Goal: Register for event/course

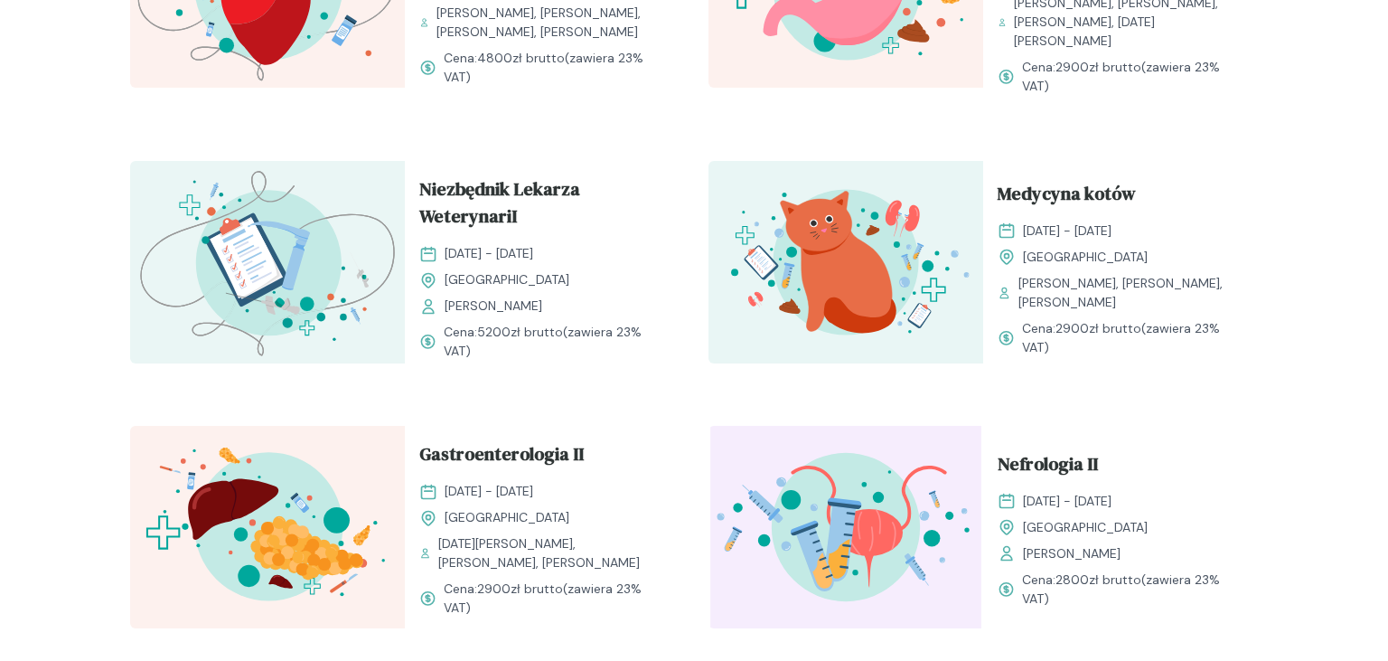
scroll to position [1880, 0]
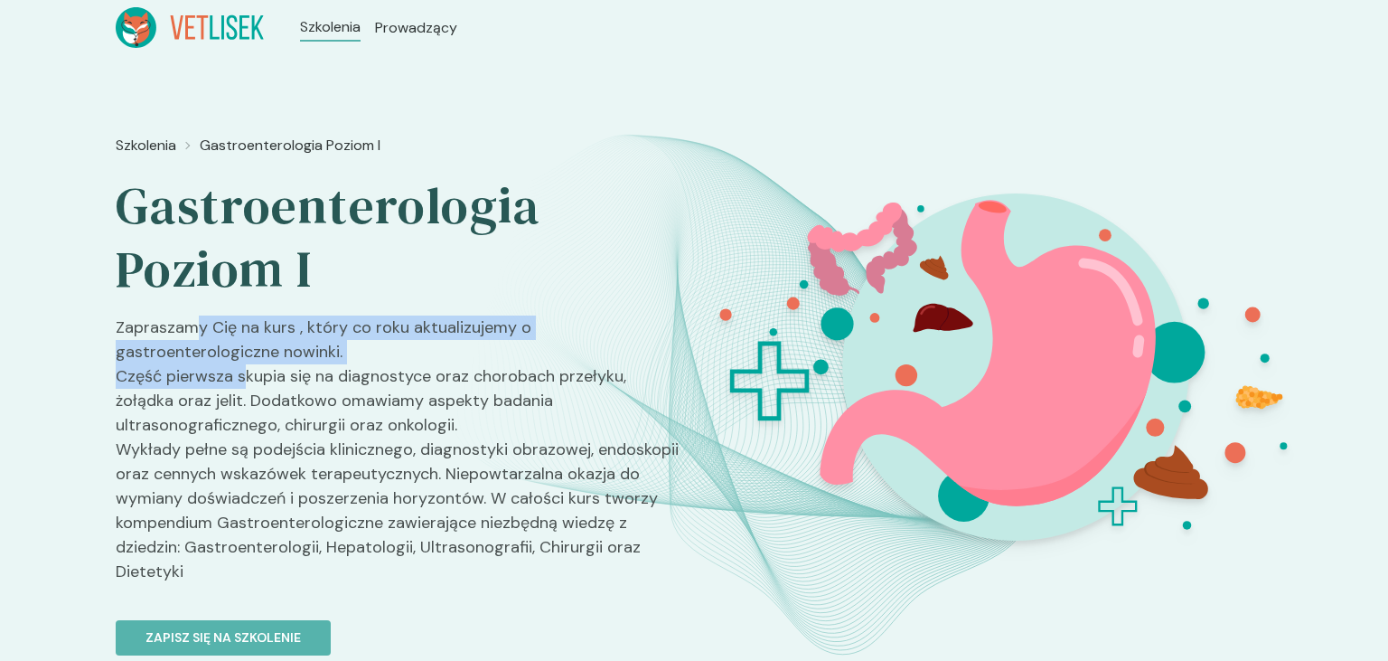
drag, startPoint x: 199, startPoint y: 269, endPoint x: 241, endPoint y: 297, distance: 50.9
click at [241, 315] on p "Zapraszamy Cię na kurs , który co roku aktualizujemy o gastroenterologiczne now…" at bounding box center [398, 456] width 564 height 283
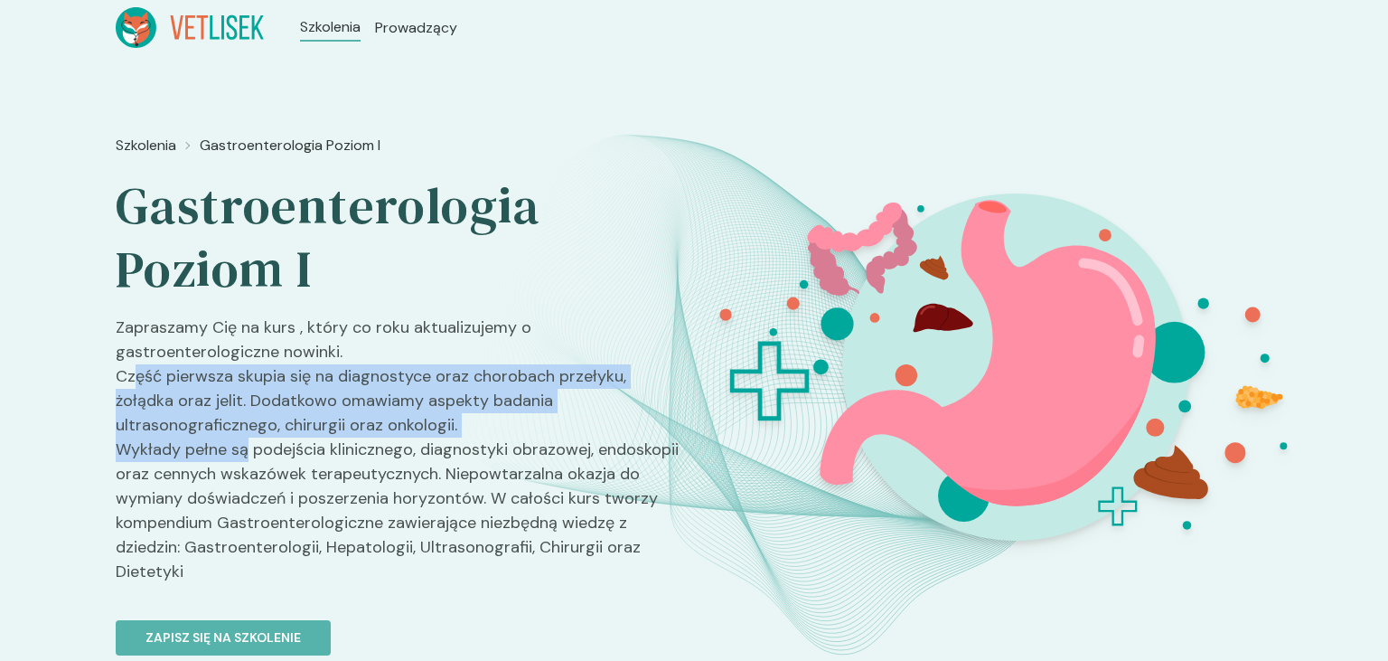
drag, startPoint x: 133, startPoint y: 282, endPoint x: 249, endPoint y: 346, distance: 133.1
click at [249, 346] on p "Zapraszamy Cię na kurs , który co roku aktualizujemy o gastroenterologiczne now…" at bounding box center [398, 456] width 564 height 283
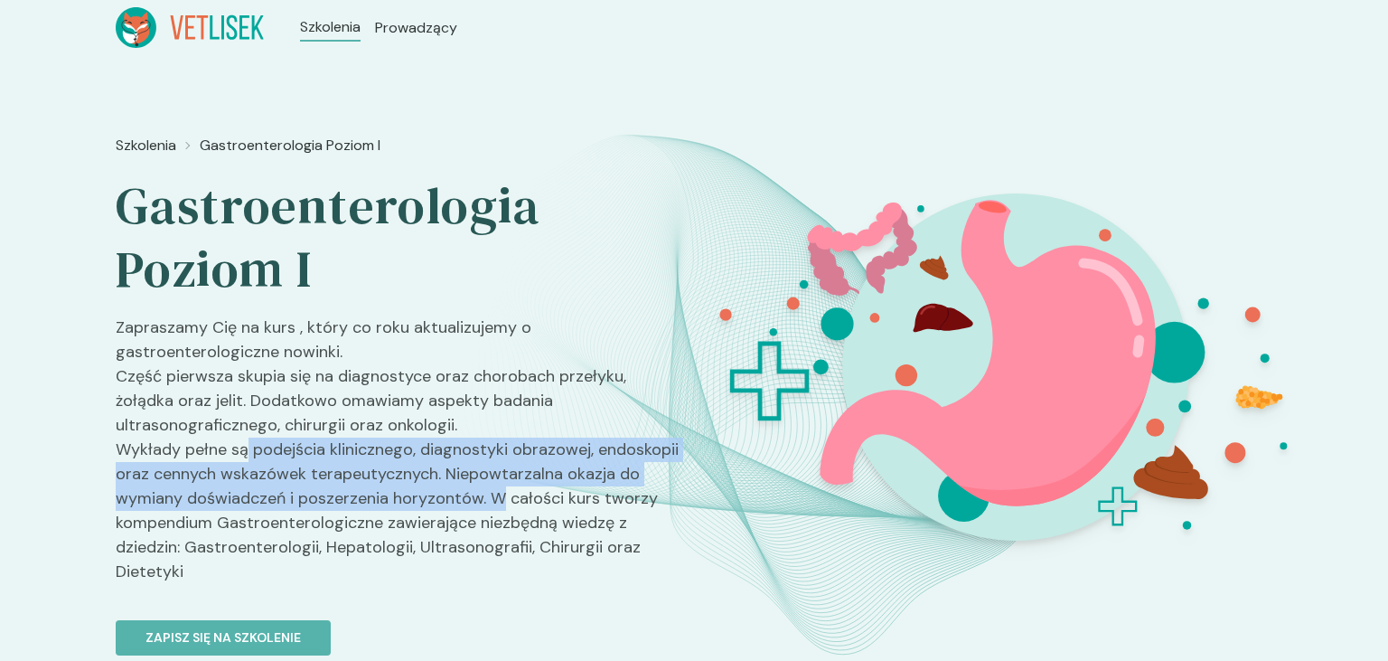
drag, startPoint x: 249, startPoint y: 346, endPoint x: 329, endPoint y: 394, distance: 92.8
click at [329, 394] on p "Zapraszamy Cię na kurs , który co roku aktualizujemy o gastroenterologiczne now…" at bounding box center [398, 456] width 564 height 283
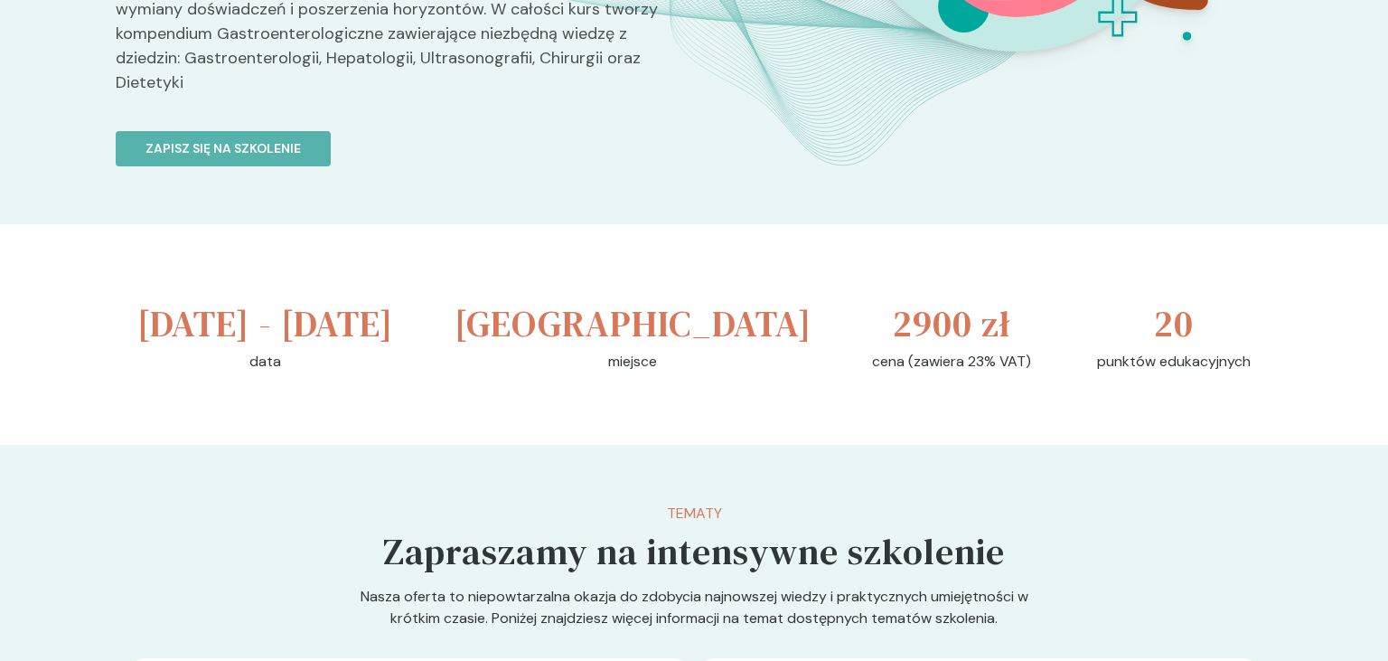
scroll to position [347, 0]
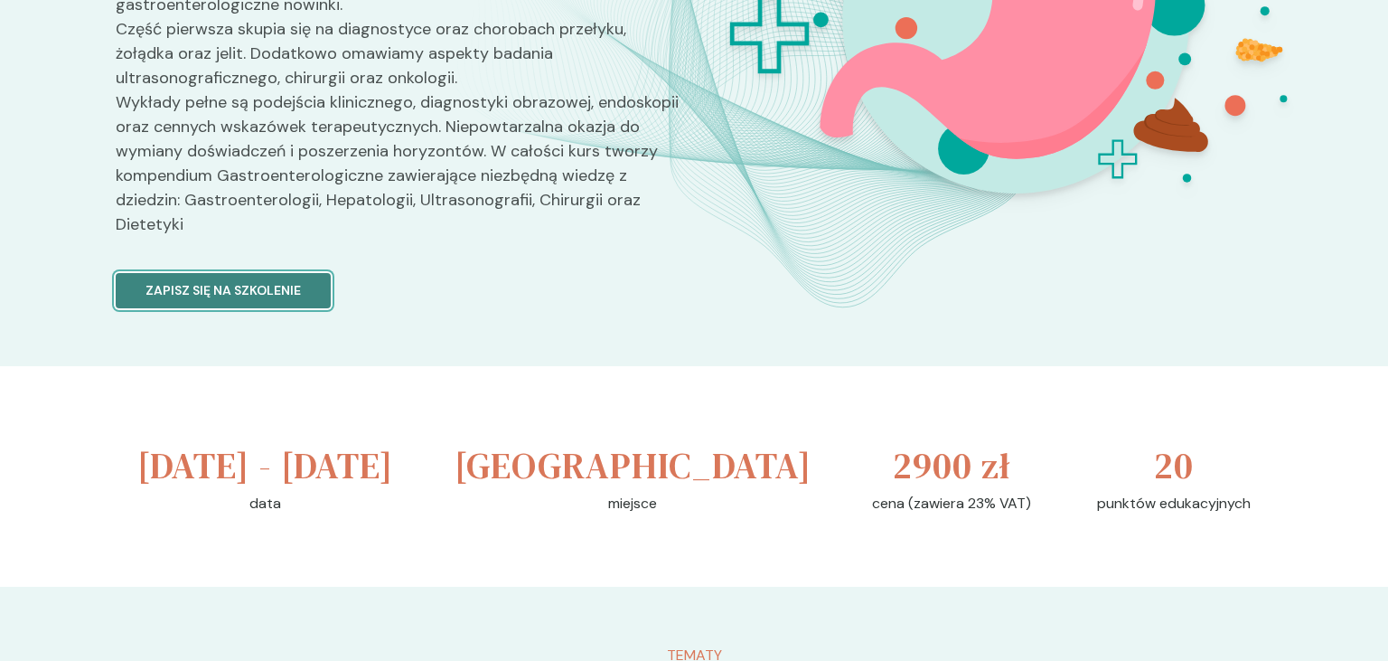
click at [262, 281] on p "Zapisz się na szkolenie" at bounding box center [223, 290] width 155 height 19
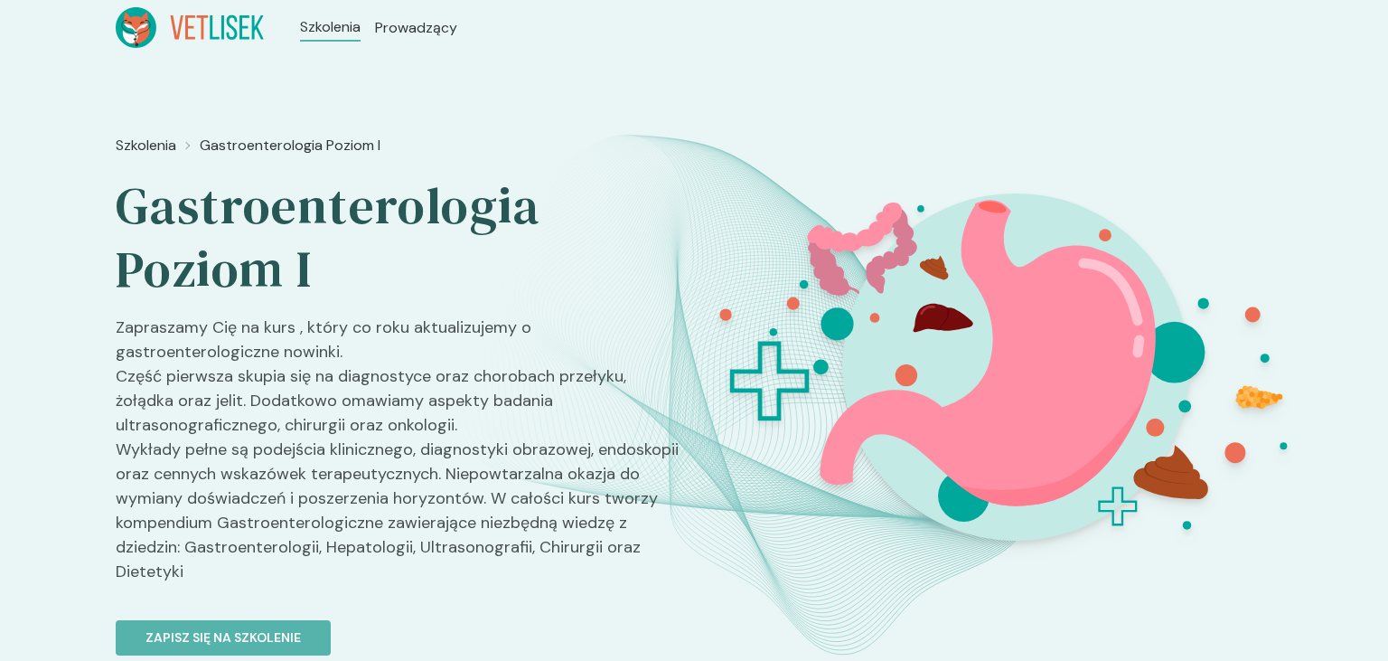
scroll to position [347, 0]
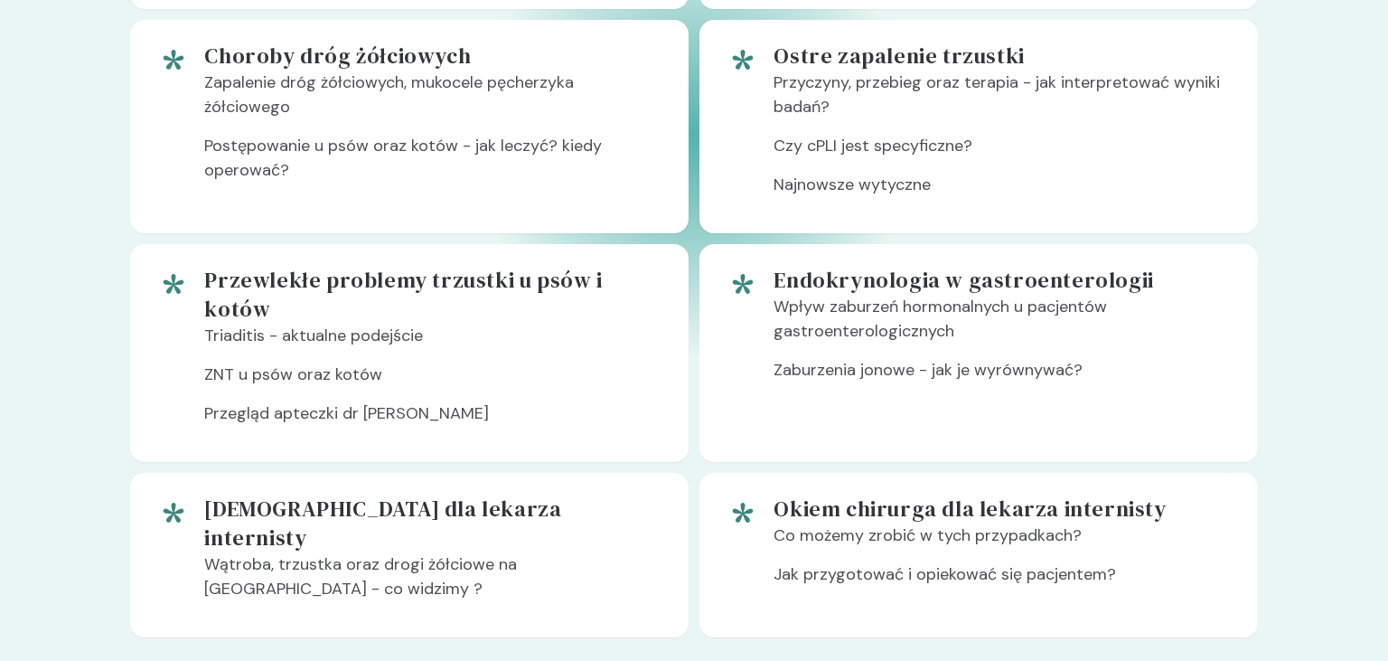
scroll to position [2131, 0]
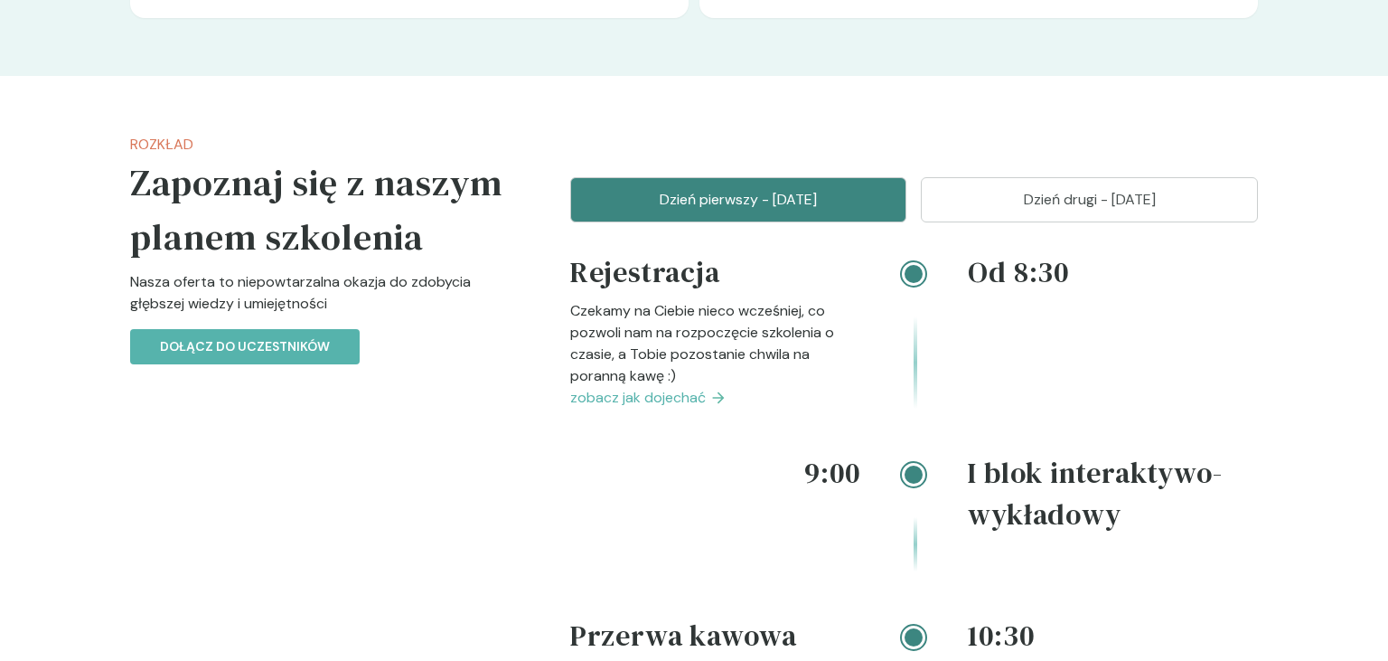
click at [1033, 189] on p "Dzień drugi - 25 styczeń" at bounding box center [1090, 200] width 292 height 22
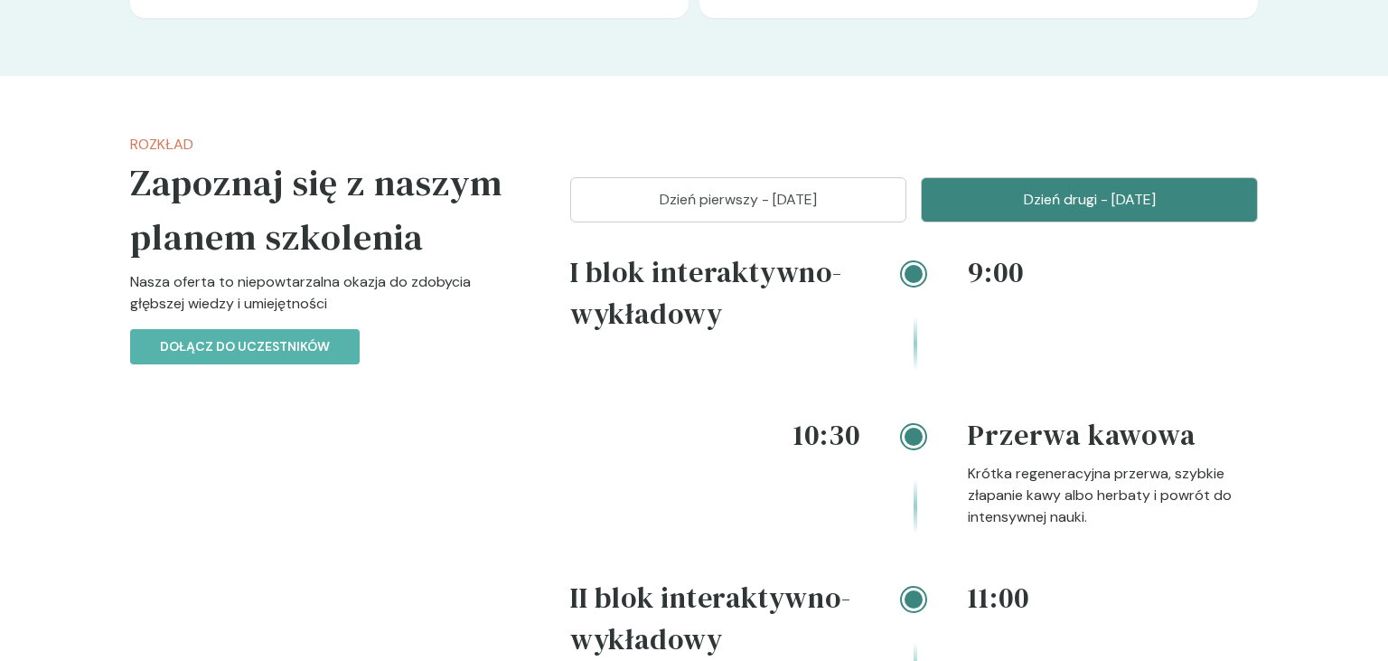
click at [813, 189] on p "Dzień pierwszy - 24 styczeń" at bounding box center [739, 200] width 292 height 22
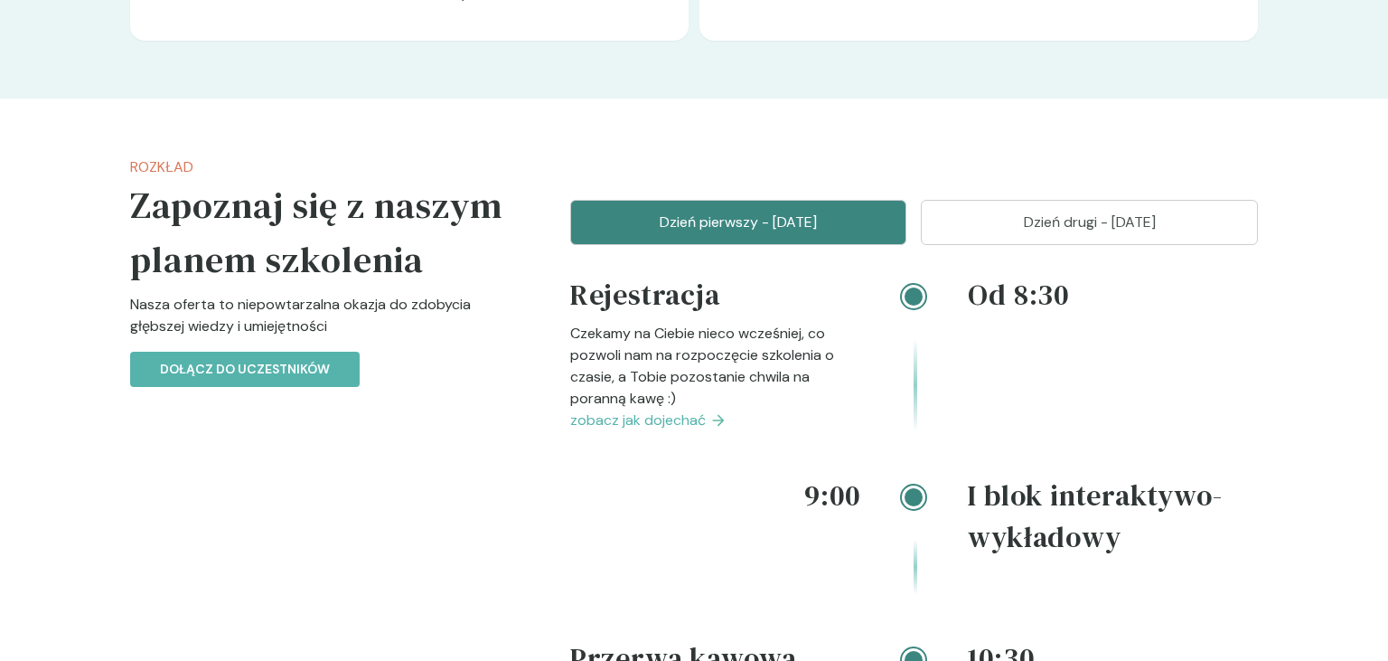
scroll to position [1952, 0]
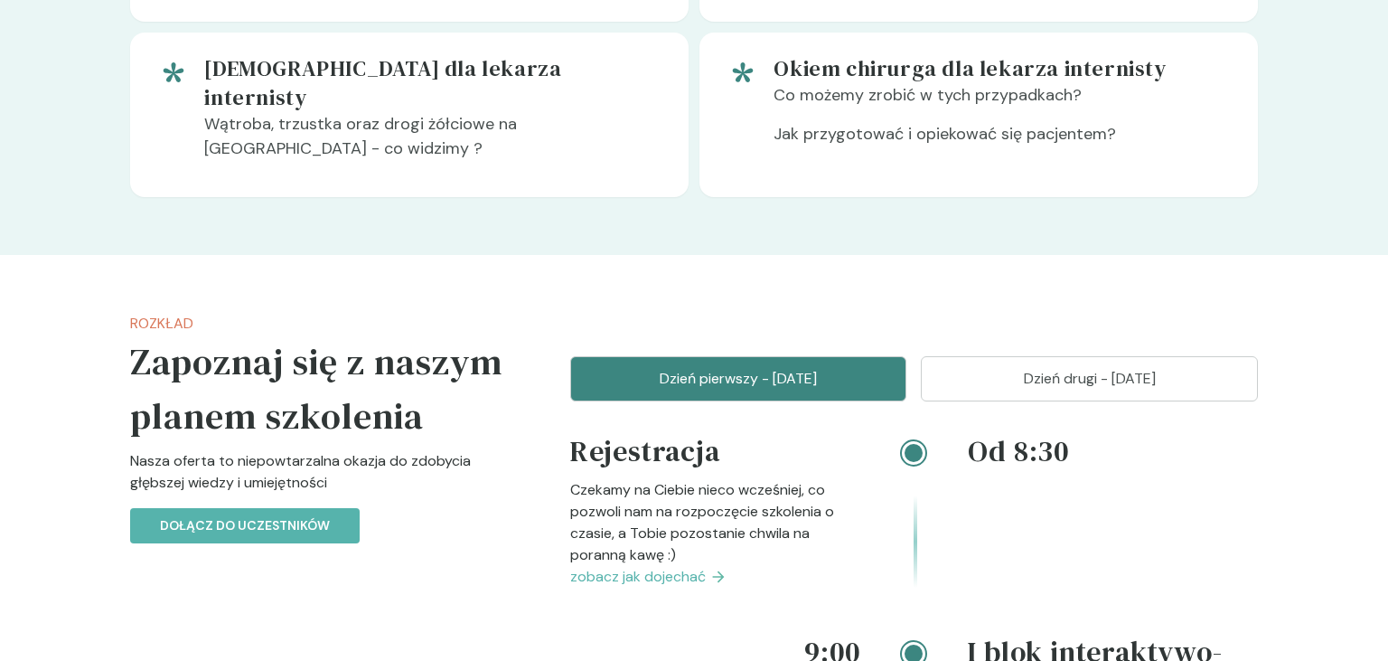
click at [1014, 368] on p "Dzień drugi - 25 styczeń" at bounding box center [1090, 379] width 292 height 22
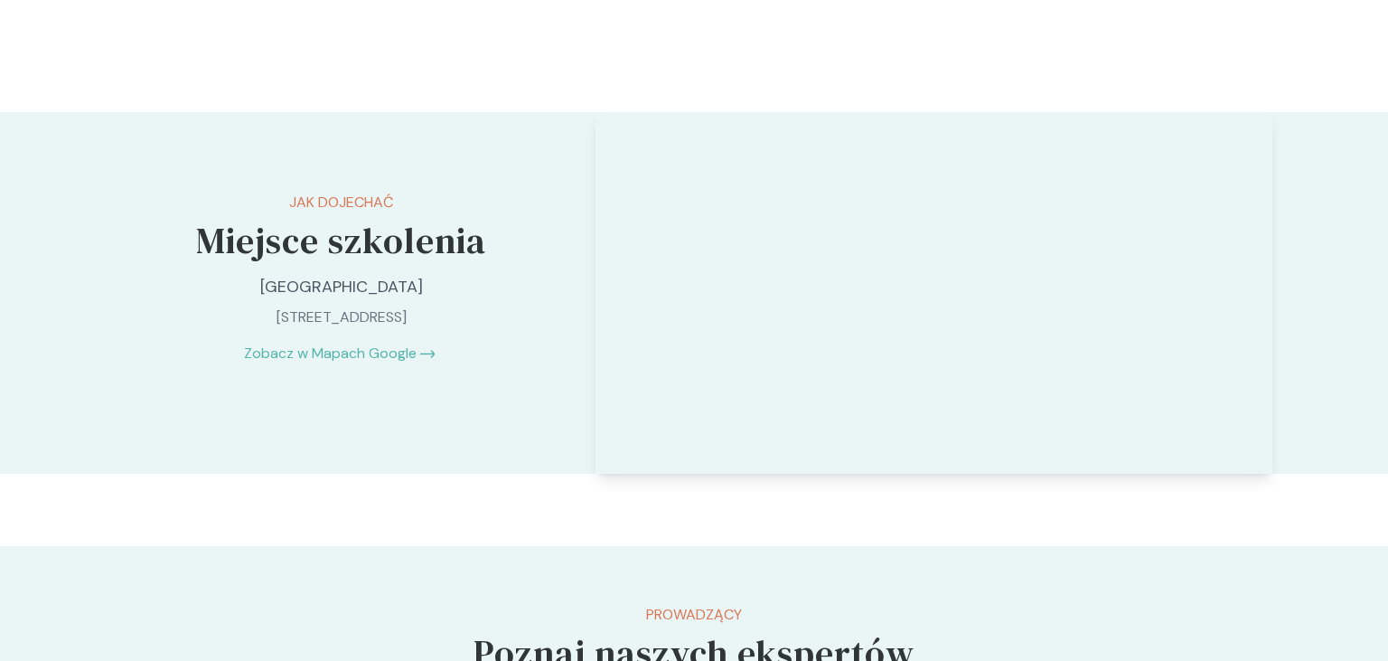
scroll to position [3786, 0]
